Goal: Entertainment & Leisure: Consume media (video, audio)

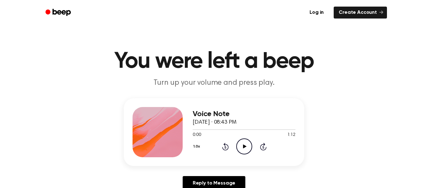
click at [248, 144] on icon "Play Audio" at bounding box center [244, 146] width 16 height 16
click at [247, 145] on icon "Play Audio" at bounding box center [244, 146] width 16 height 16
click at [244, 146] on icon at bounding box center [244, 146] width 3 height 4
click at [245, 141] on icon "Pause Audio" at bounding box center [244, 146] width 16 height 16
click at [245, 141] on icon "Play Audio" at bounding box center [244, 146] width 16 height 16
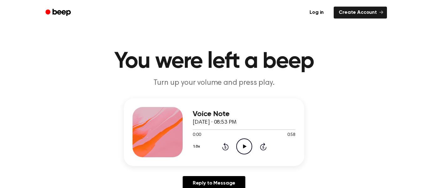
click at [242, 146] on icon "Play Audio" at bounding box center [244, 146] width 16 height 16
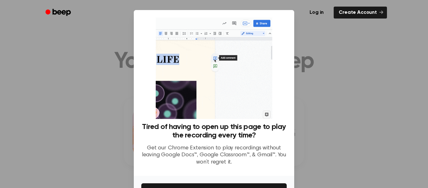
click at [354, 148] on div at bounding box center [214, 94] width 428 height 188
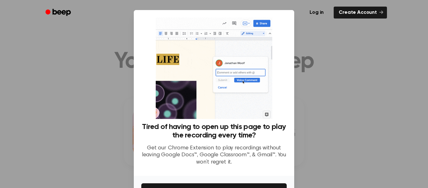
scroll to position [40, 0]
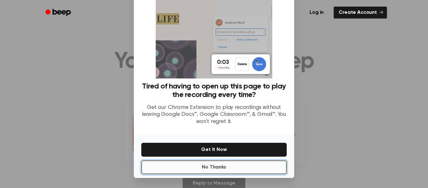
click at [242, 163] on button "No Thanks" at bounding box center [213, 167] width 145 height 14
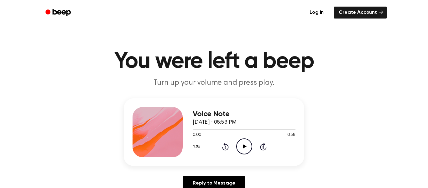
click at [244, 144] on icon "Play Audio" at bounding box center [244, 146] width 16 height 16
